Goal: Check status: Check status

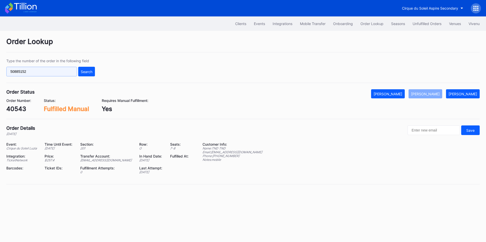
click at [65, 69] on input "50885152" at bounding box center [41, 72] width 71 height 10
paste input "625806476"
type input "625806476"
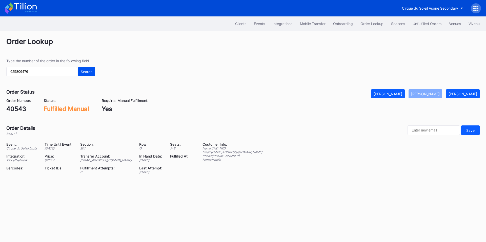
click at [87, 73] on div "Search" at bounding box center [87, 72] width 12 height 4
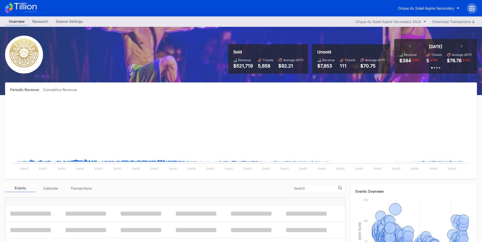
click at [473, 7] on icon at bounding box center [472, 8] width 5 height 5
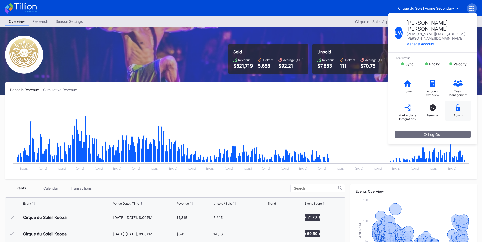
click at [458, 113] on div "Admin" at bounding box center [458, 115] width 9 height 4
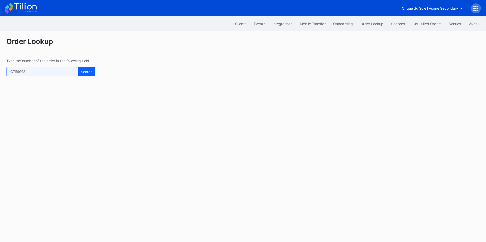
click at [70, 73] on input "text" at bounding box center [41, 72] width 71 height 10
paste input "625806476"
click at [85, 71] on div "Search" at bounding box center [87, 72] width 12 height 4
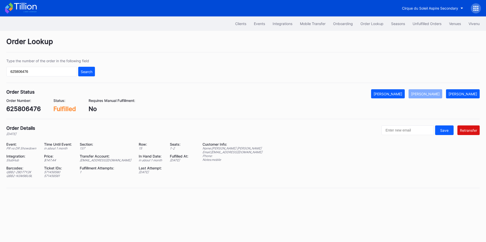
click at [112, 160] on div "[EMAIL_ADDRESS][DOMAIN_NAME]" at bounding box center [106, 160] width 53 height 4
copy div "[EMAIL_ADDRESS][DOMAIN_NAME]"
click at [31, 109] on div "625806476" at bounding box center [23, 108] width 34 height 7
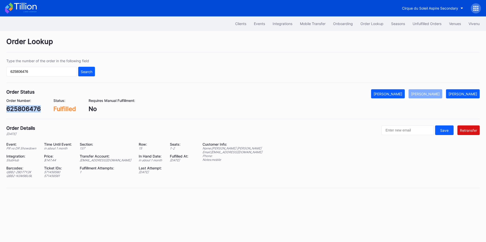
click at [31, 109] on div "625806476" at bounding box center [23, 108] width 34 height 7
copy div "625806476"
click at [461, 95] on div "[PERSON_NAME]" at bounding box center [463, 94] width 29 height 4
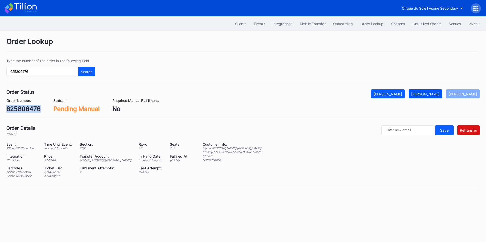
click at [431, 95] on div "[PERSON_NAME]" at bounding box center [425, 94] width 29 height 4
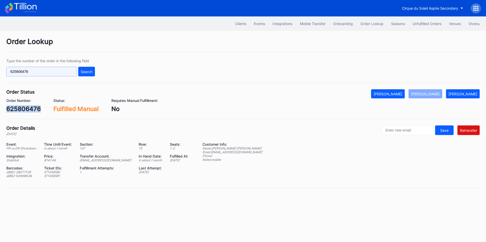
click at [59, 72] on input "625806476" at bounding box center [41, 72] width 71 height 10
paste input "6021333"
type input "626021333"
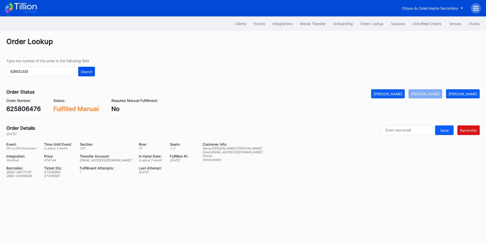
click at [87, 71] on div "Search" at bounding box center [87, 72] width 12 height 4
drag, startPoint x: 459, startPoint y: 94, endPoint x: 450, endPoint y: 94, distance: 9.1
click at [459, 94] on div "[PERSON_NAME]" at bounding box center [463, 94] width 29 height 4
click at [433, 94] on div "[PERSON_NAME]" at bounding box center [425, 94] width 29 height 4
